Goal: Information Seeking & Learning: Learn about a topic

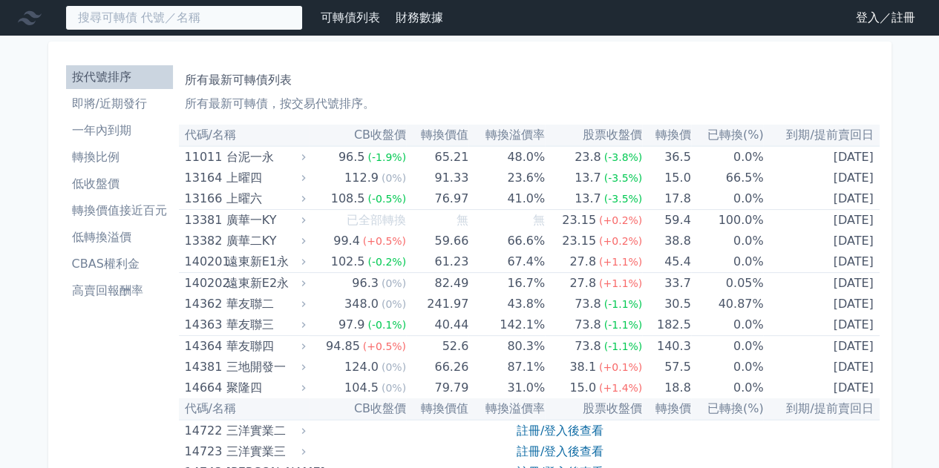
click at [141, 21] on input at bounding box center [184, 17] width 238 height 25
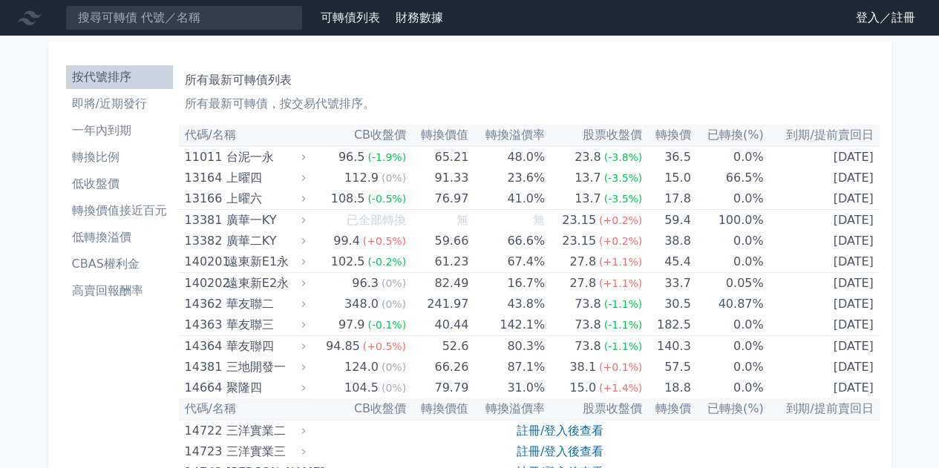
drag, startPoint x: 407, startPoint y: 30, endPoint x: 419, endPoint y: 21, distance: 15.9
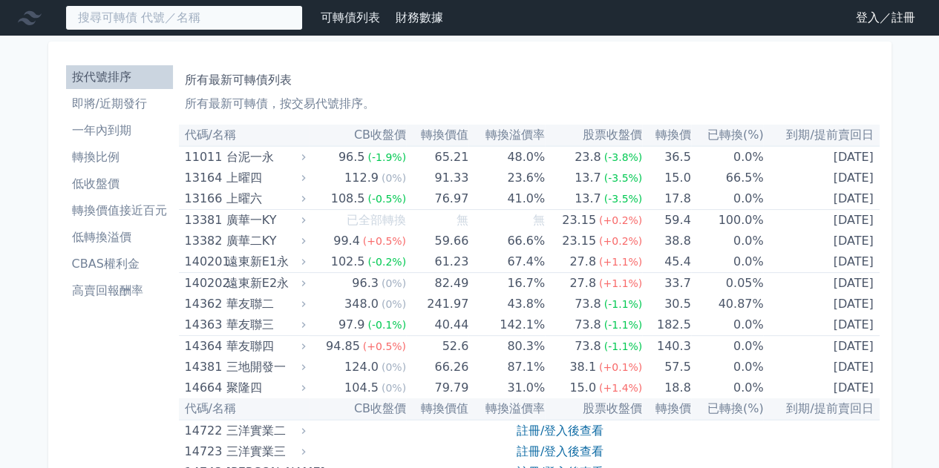
click at [122, 22] on input at bounding box center [184, 17] width 238 height 25
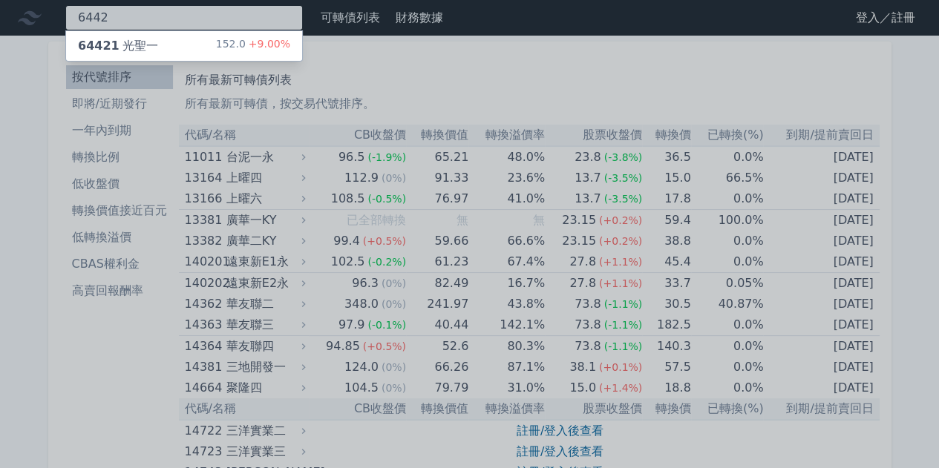
type input "6442"
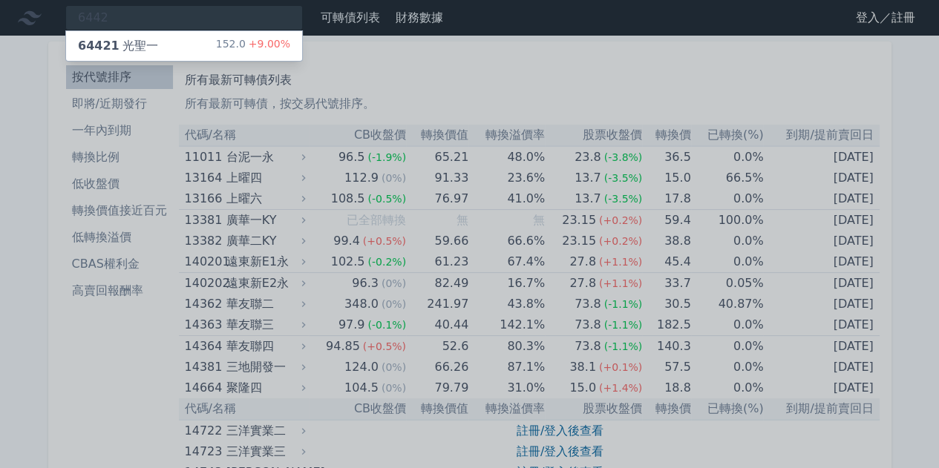
click at [183, 47] on div "64421 光聖一 152.0 +9.00%" at bounding box center [184, 46] width 236 height 30
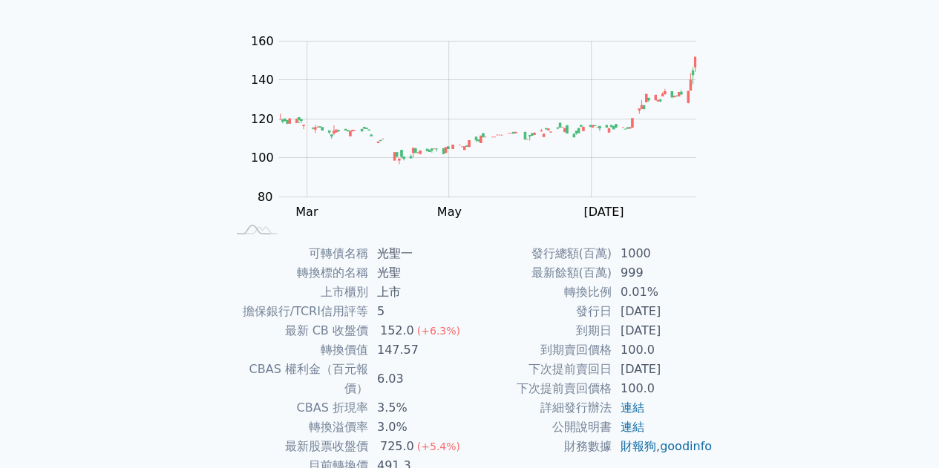
scroll to position [95, 0]
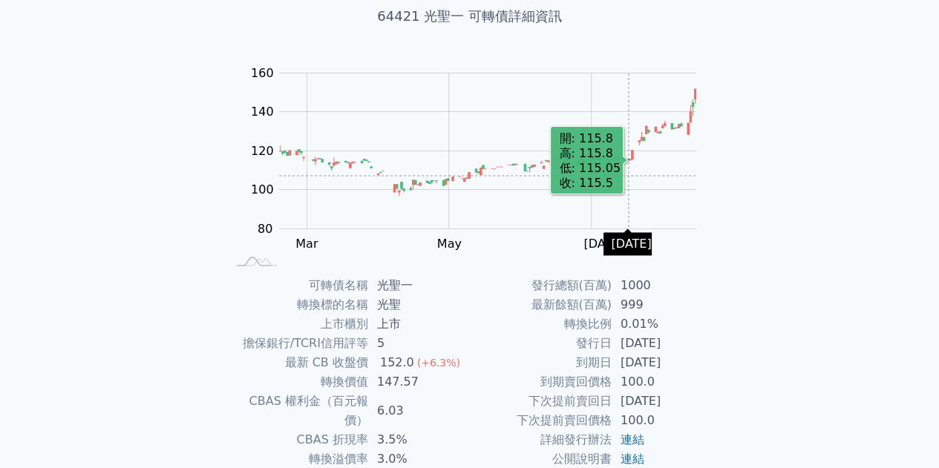
click at [628, 176] on rect "Chart" at bounding box center [487, 151] width 417 height 156
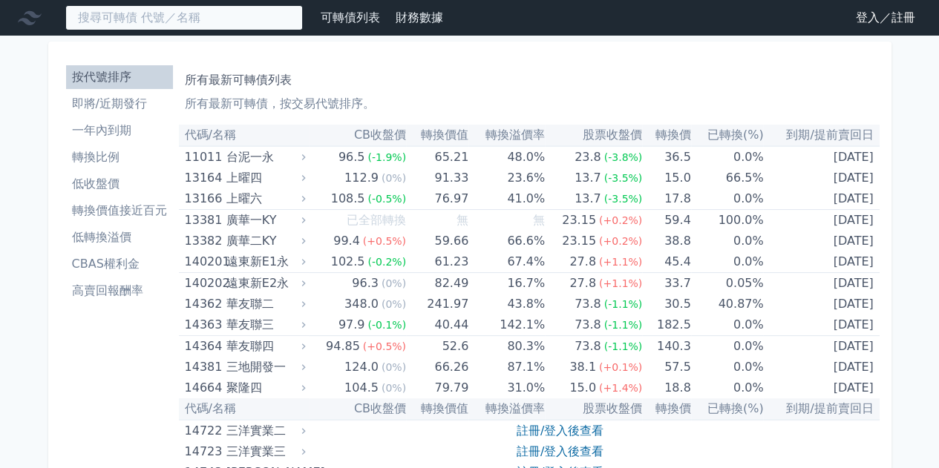
click at [202, 20] on input at bounding box center [184, 17] width 238 height 25
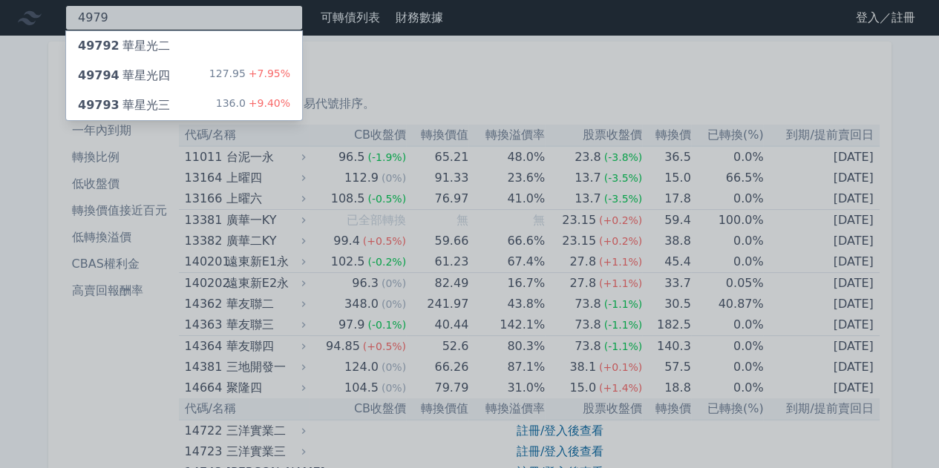
type input "4979"
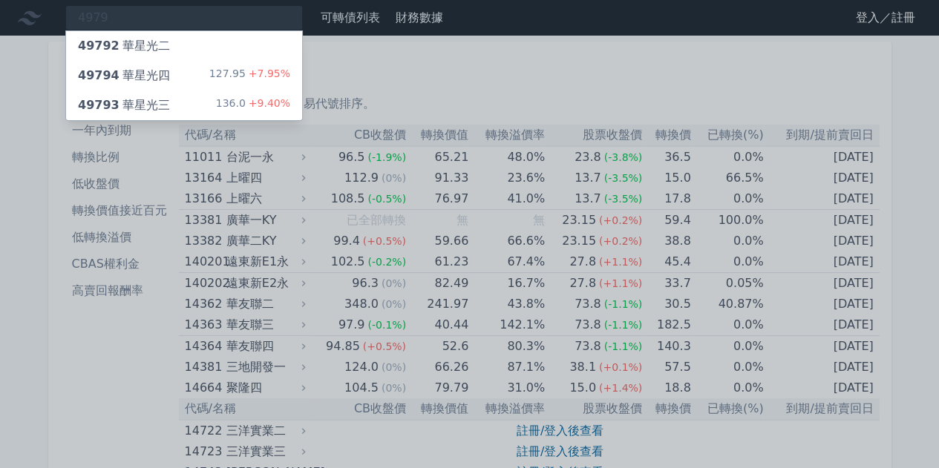
click at [205, 71] on div "49794 華星光四 127.95 +7.95%" at bounding box center [184, 76] width 236 height 30
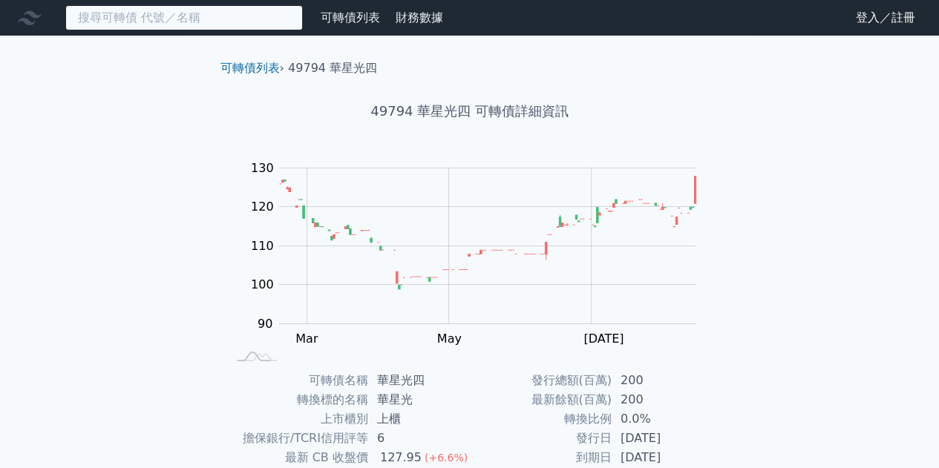
click at [249, 24] on input at bounding box center [184, 17] width 238 height 25
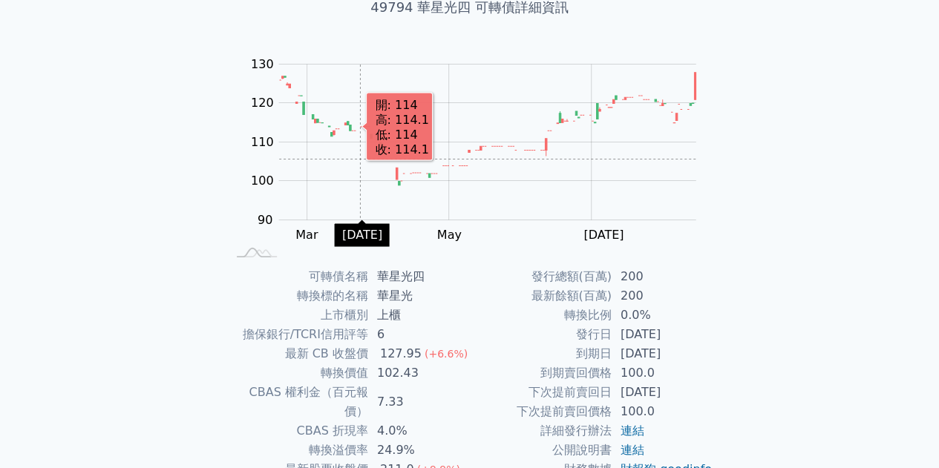
scroll to position [123, 0]
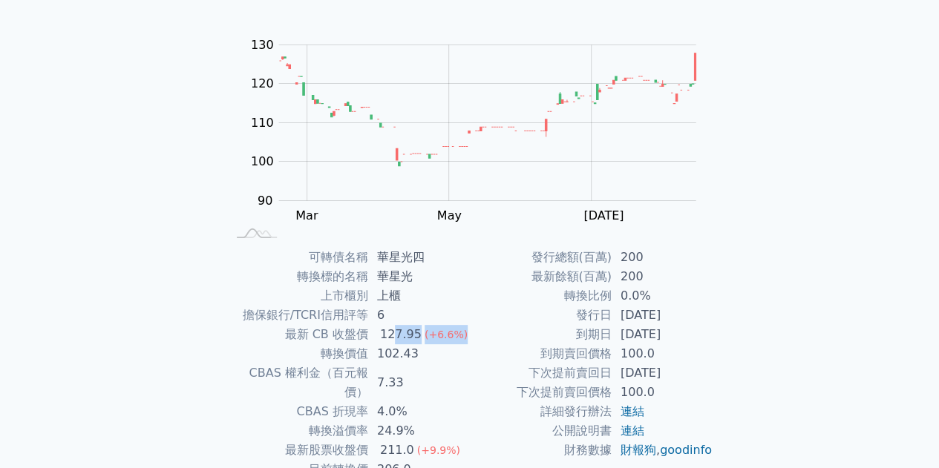
drag, startPoint x: 395, startPoint y: 333, endPoint x: 457, endPoint y: 327, distance: 62.6
click at [457, 327] on td "127.95 (+6.6%)" at bounding box center [419, 334] width 102 height 19
click at [457, 327] on div "(+6.6%)" at bounding box center [446, 334] width 43 height 19
drag, startPoint x: 393, startPoint y: 375, endPoint x: 425, endPoint y: 375, distance: 32.7
click at [425, 375] on td "7.33" at bounding box center [419, 383] width 102 height 39
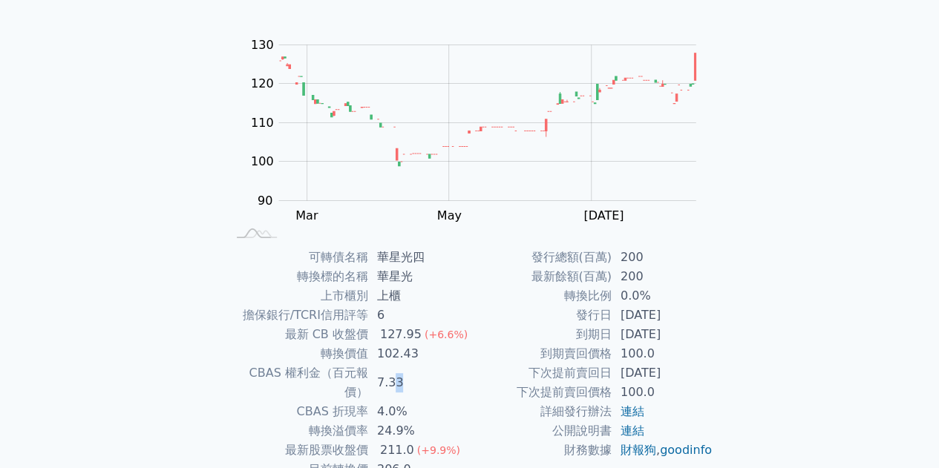
click at [445, 370] on td "7.33" at bounding box center [419, 383] width 102 height 39
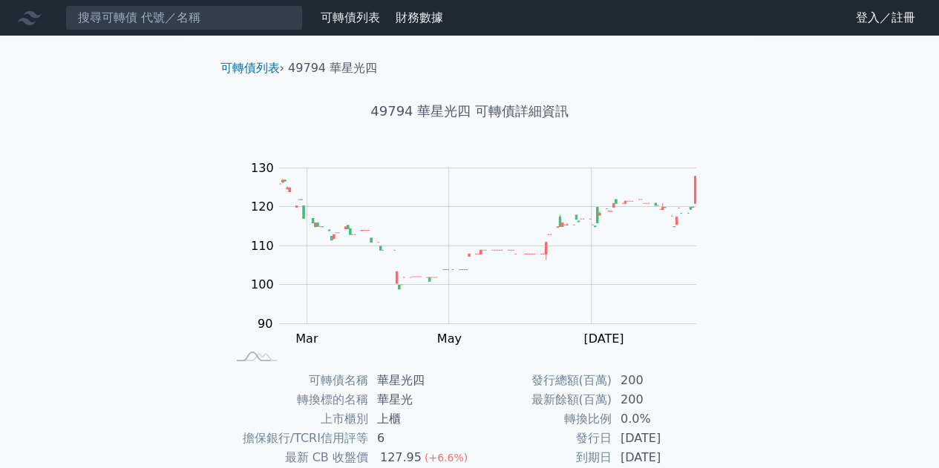
click at [196, 4] on nav "可轉債列表 財務數據 可轉債列表 財務數據 登入／註冊 登入／註冊" at bounding box center [469, 18] width 939 height 36
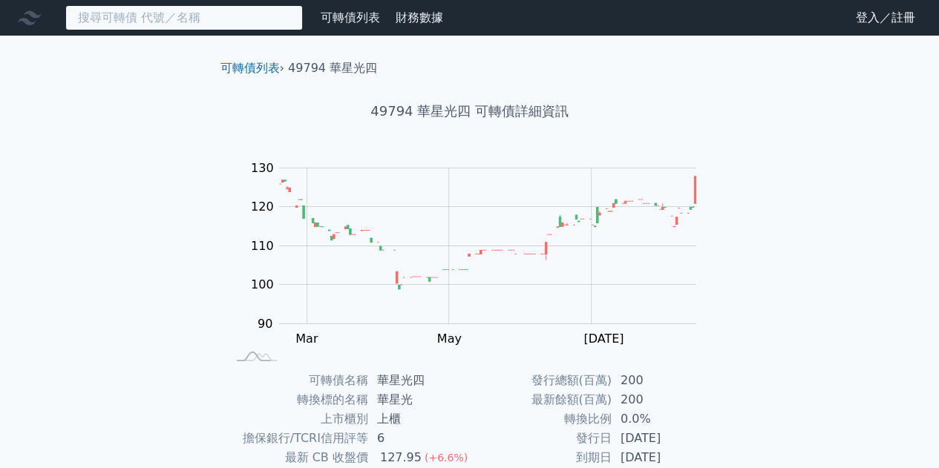
click at [198, 7] on input at bounding box center [184, 17] width 238 height 25
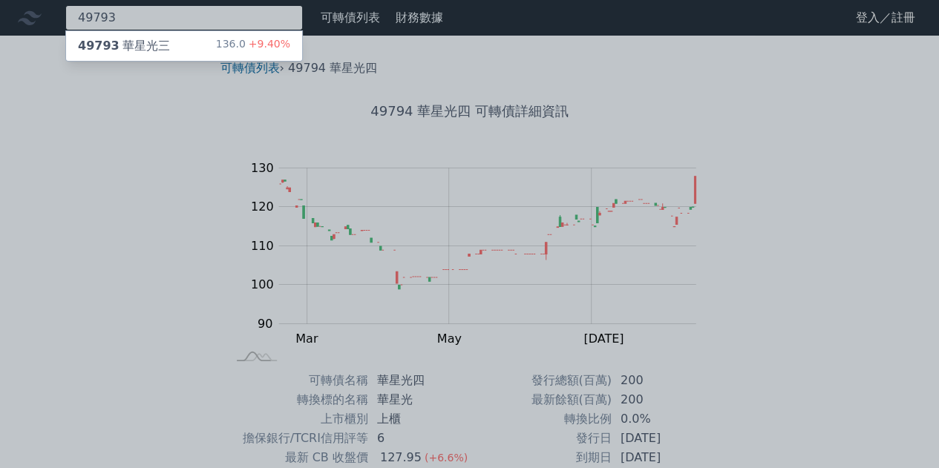
type input "49793"
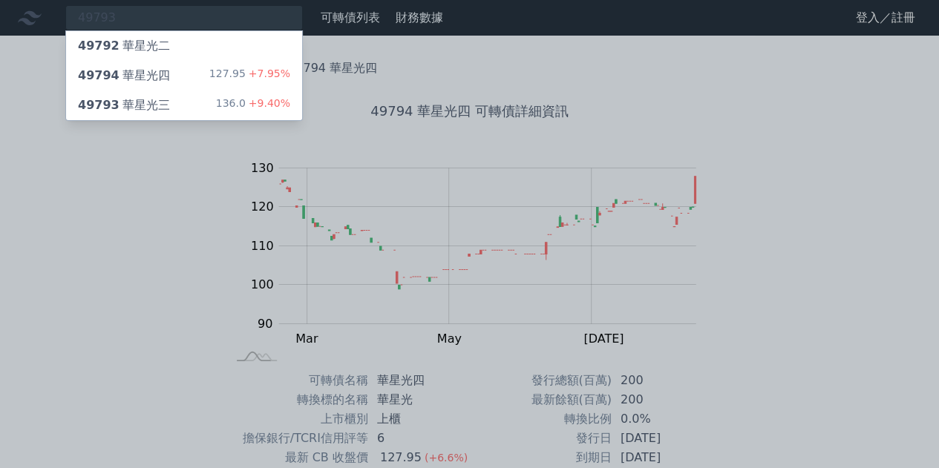
click at [224, 111] on div "136.0 +9.40%" at bounding box center [253, 105] width 74 height 18
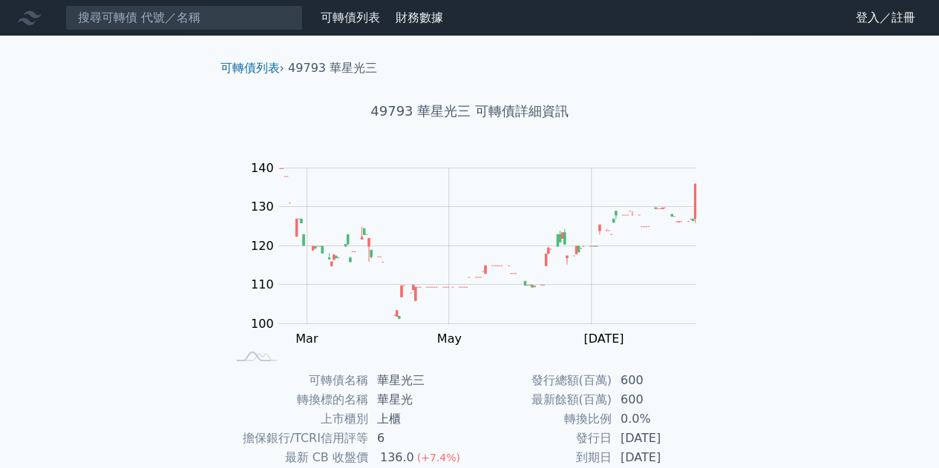
scroll to position [218, 0]
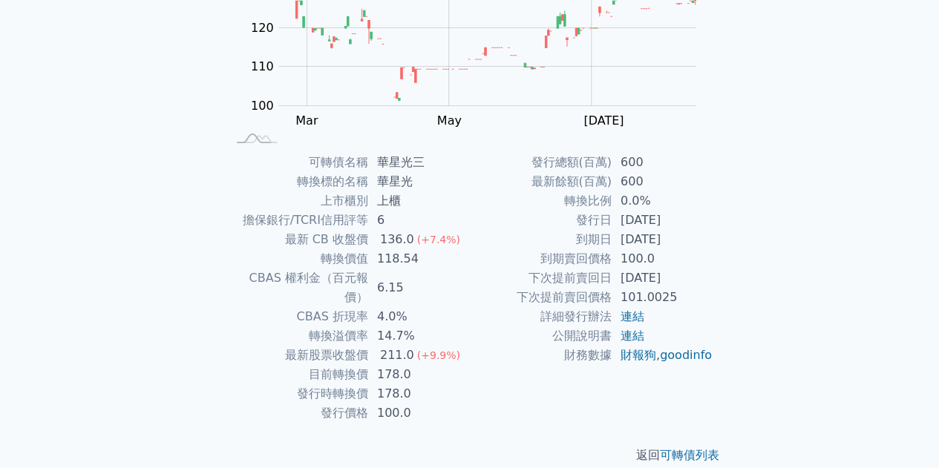
drag, startPoint x: 373, startPoint y: 292, endPoint x: 553, endPoint y: 309, distance: 180.5
click at [503, 305] on div "可轉債名稱 華星光三 轉換標的名稱 華星光 上市櫃別 上櫃 擔保銀行/TCRI信用評等 6 最新 CB 收盤價 136.0 (+7.4%) 轉換價值 118.…" at bounding box center [470, 288] width 523 height 270
click at [553, 309] on td "詳細發行辦法" at bounding box center [541, 316] width 142 height 19
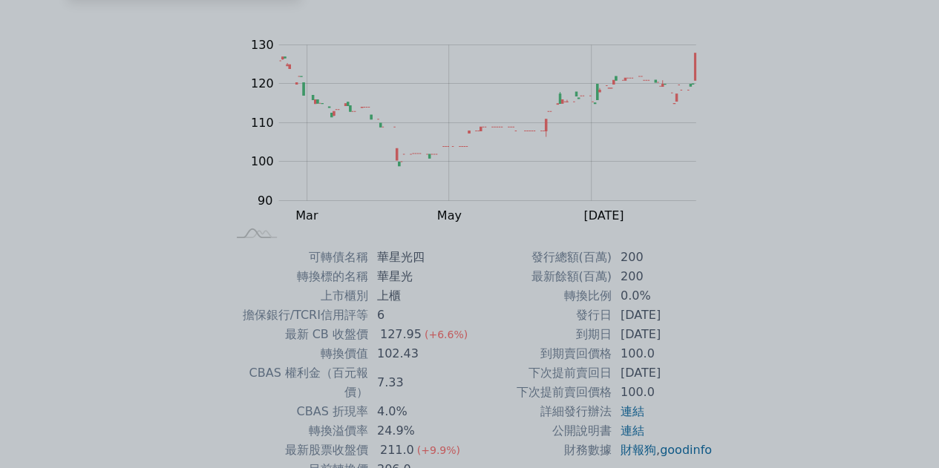
click at [475, 333] on div at bounding box center [469, 234] width 939 height 468
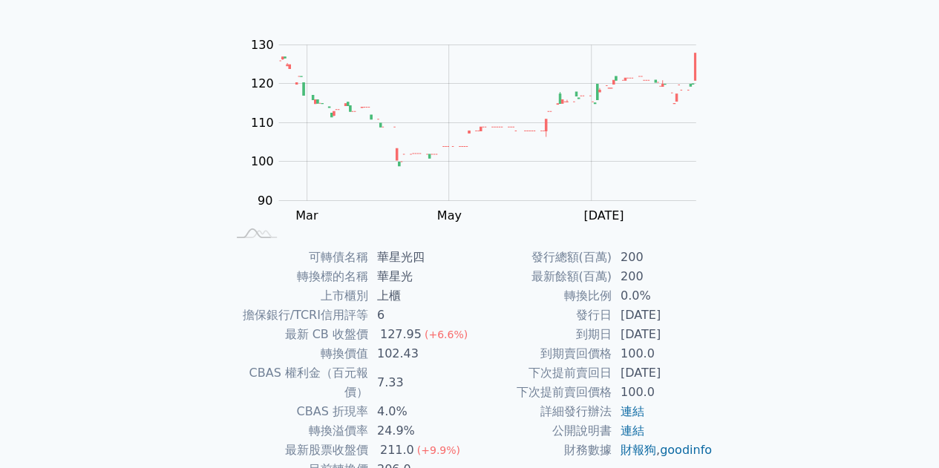
scroll to position [218, 0]
